Goal: Navigation & Orientation: Find specific page/section

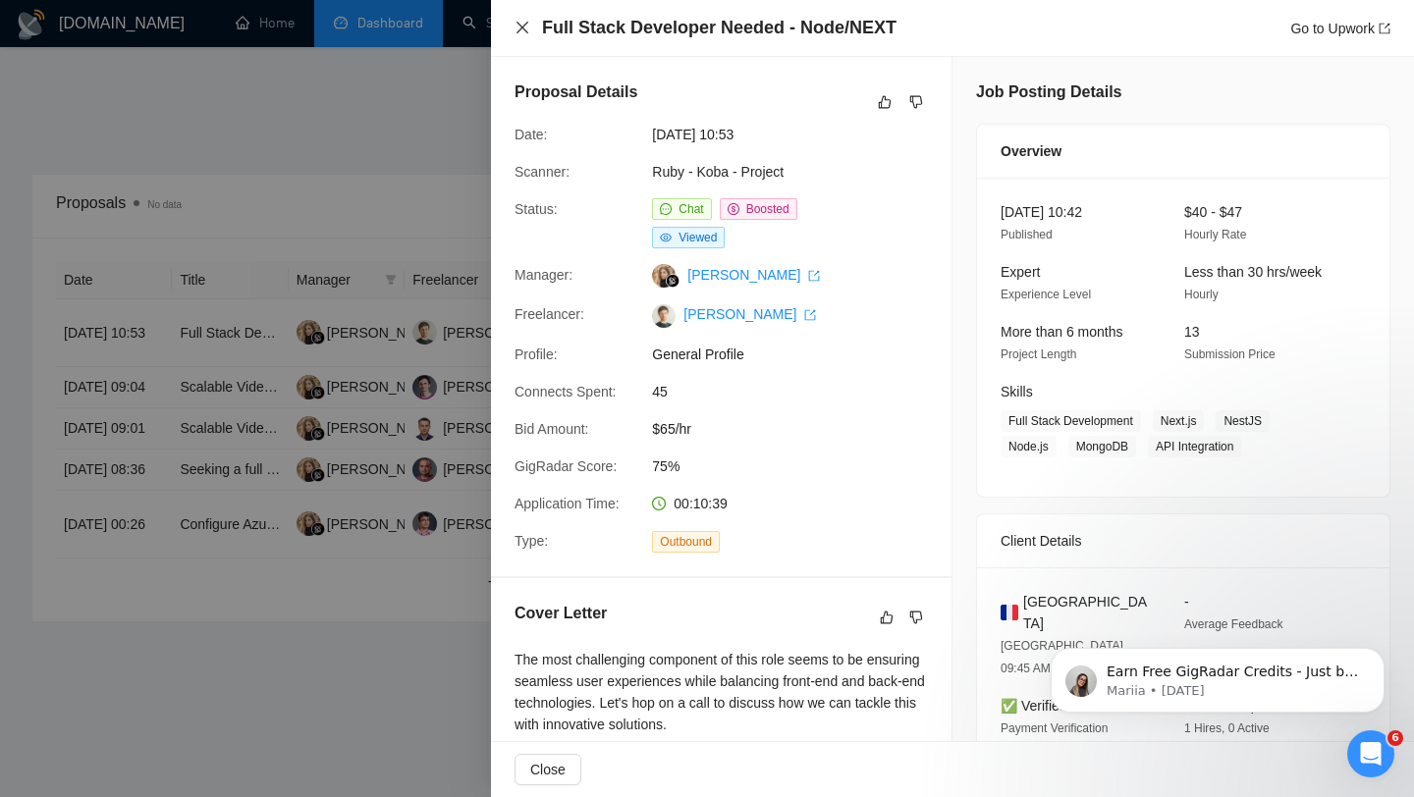
click at [521, 24] on icon "close" at bounding box center [522, 28] width 16 height 16
